Goal: Find specific page/section: Find specific page/section

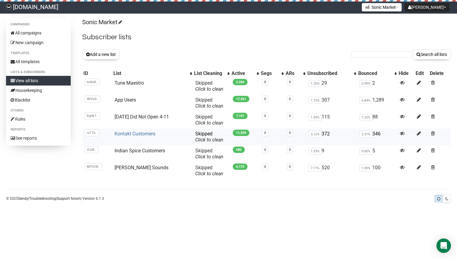
click at [137, 134] on link "Kontakt Customers" at bounding box center [135, 134] width 41 height 6
click at [135, 135] on link "Kontakt Customers" at bounding box center [135, 134] width 41 height 6
click at [36, 35] on link "All campaigns" at bounding box center [38, 33] width 65 height 10
